Goal: Information Seeking & Learning: Compare options

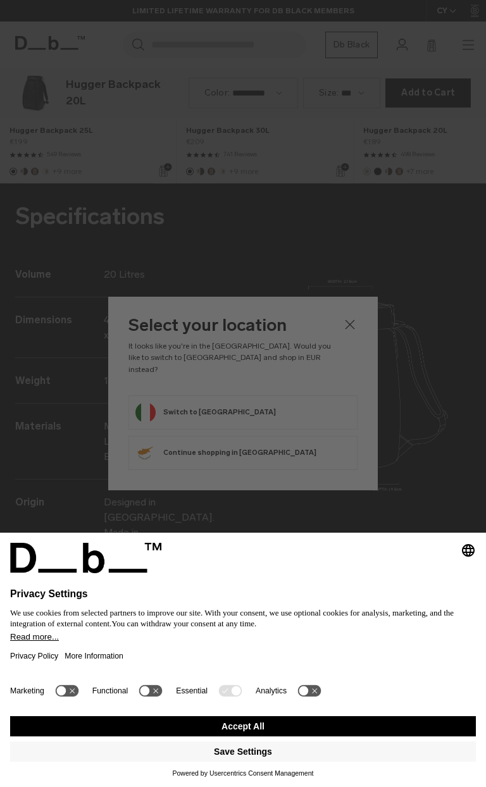
scroll to position [1574, 0]
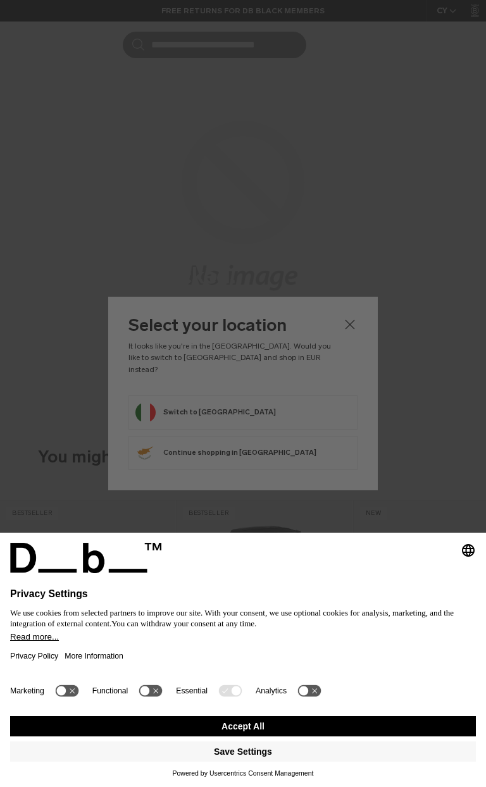
scroll to position [507, 0]
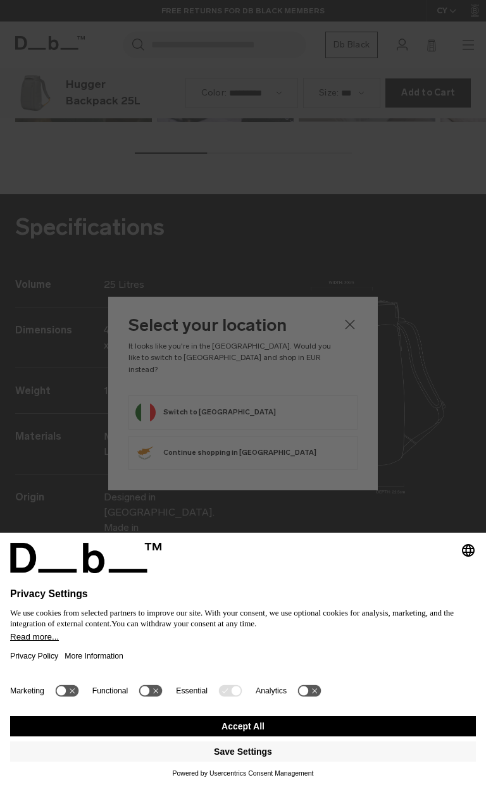
scroll to position [1574, 0]
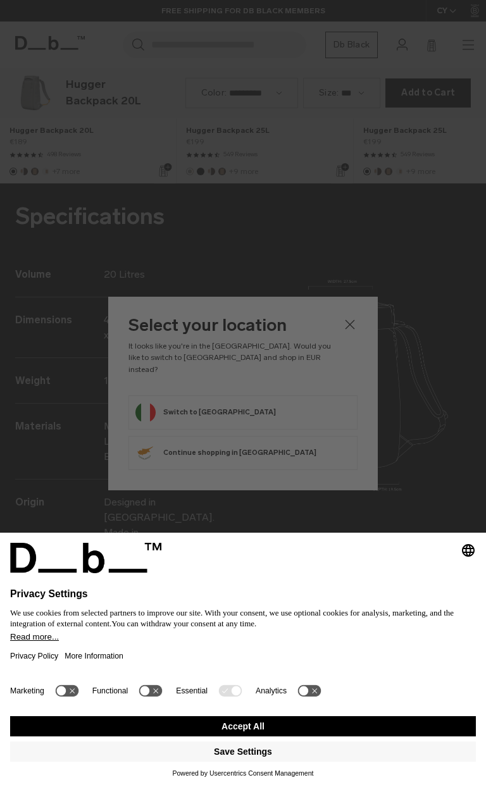
scroll to position [1574, 0]
